Goal: Navigation & Orientation: Find specific page/section

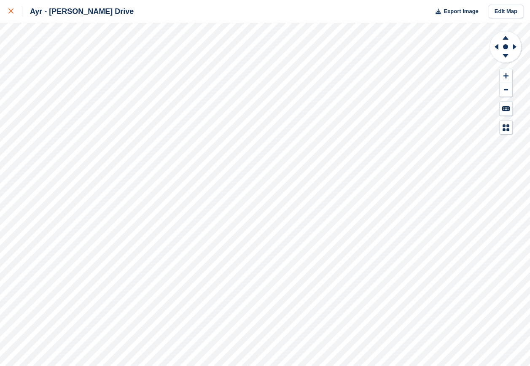
click at [10, 8] on div at bounding box center [15, 11] width 14 height 10
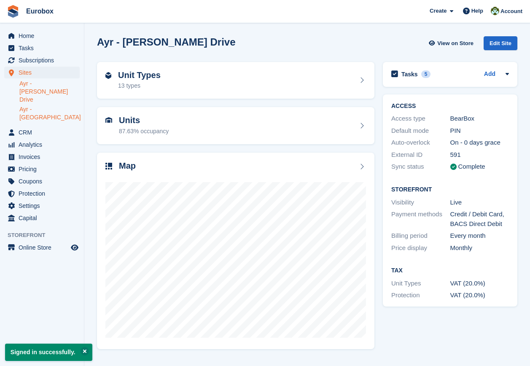
click at [56, 105] on link "Ayr - [GEOGRAPHIC_DATA]" at bounding box center [49, 113] width 60 height 16
